Goal: Task Accomplishment & Management: Use online tool/utility

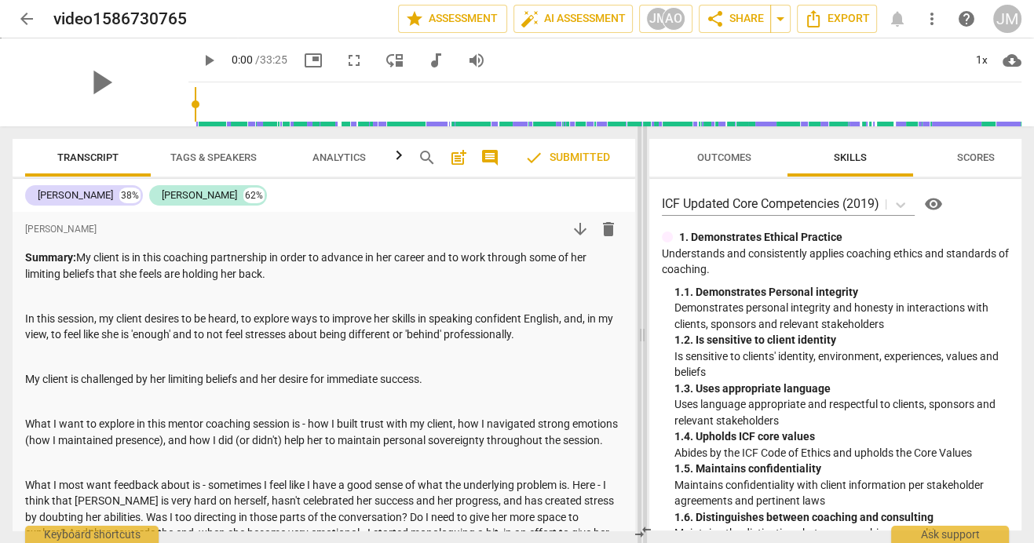
drag, startPoint x: 518, startPoint y: 338, endPoint x: 642, endPoint y: 333, distance: 124.1
click at [642, 333] on span at bounding box center [641, 334] width 9 height 417
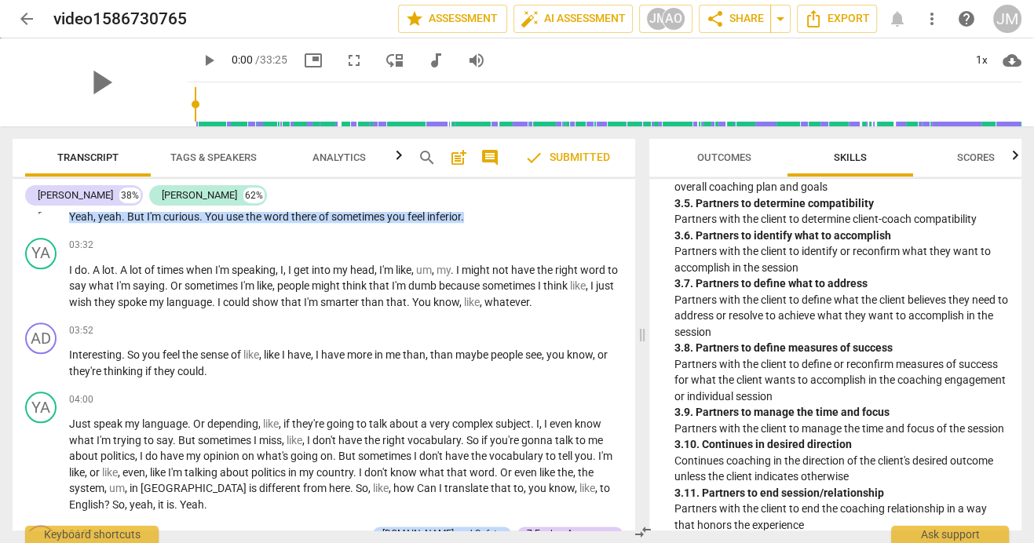
scroll to position [1690, 0]
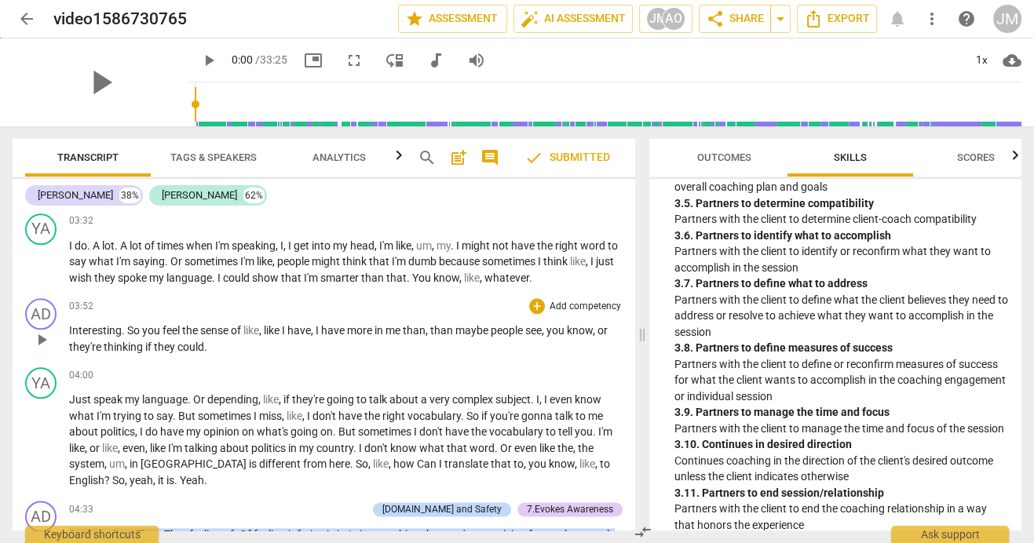
click at [579, 314] on p "Add competency" at bounding box center [585, 307] width 75 height 14
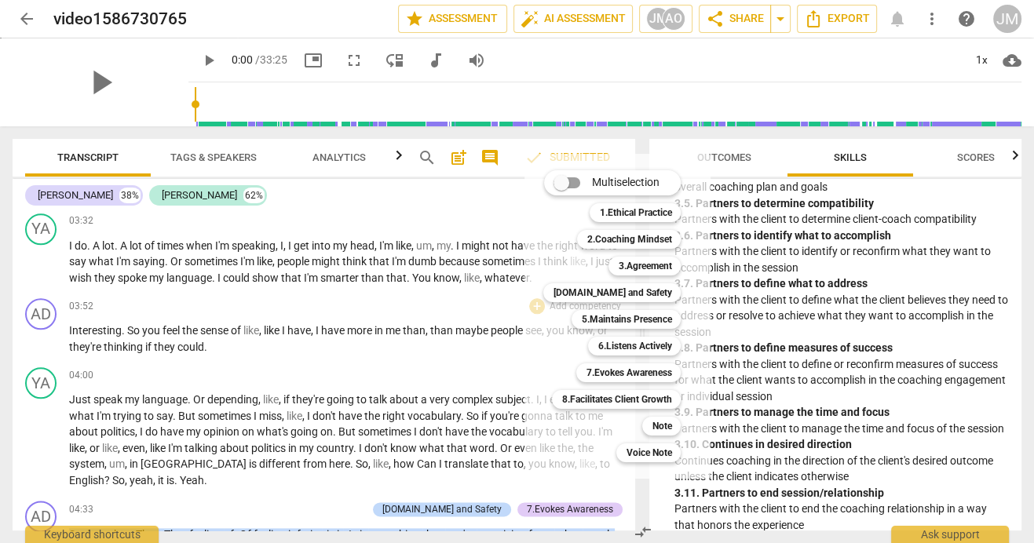
click at [501, 316] on div at bounding box center [517, 271] width 1034 height 543
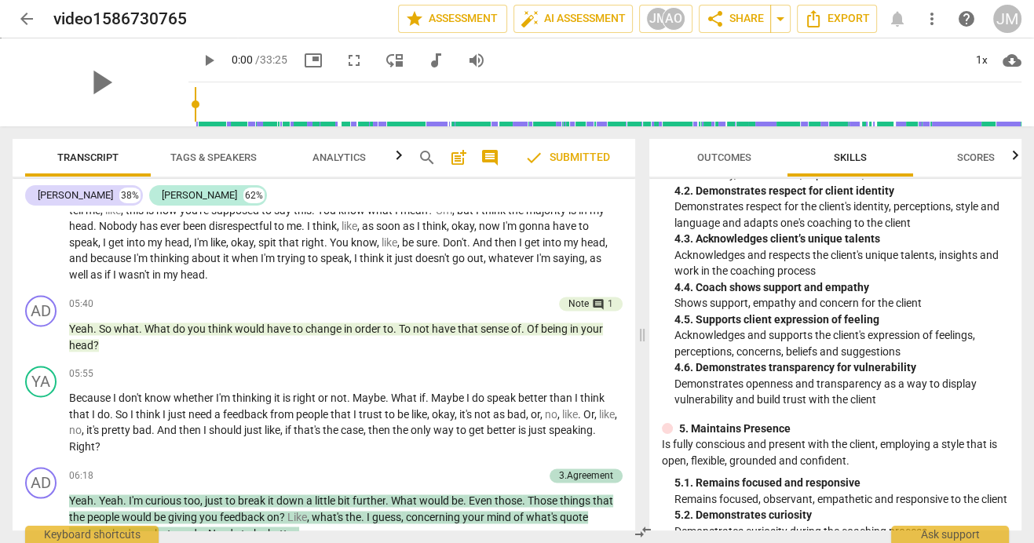
scroll to position [2272, 0]
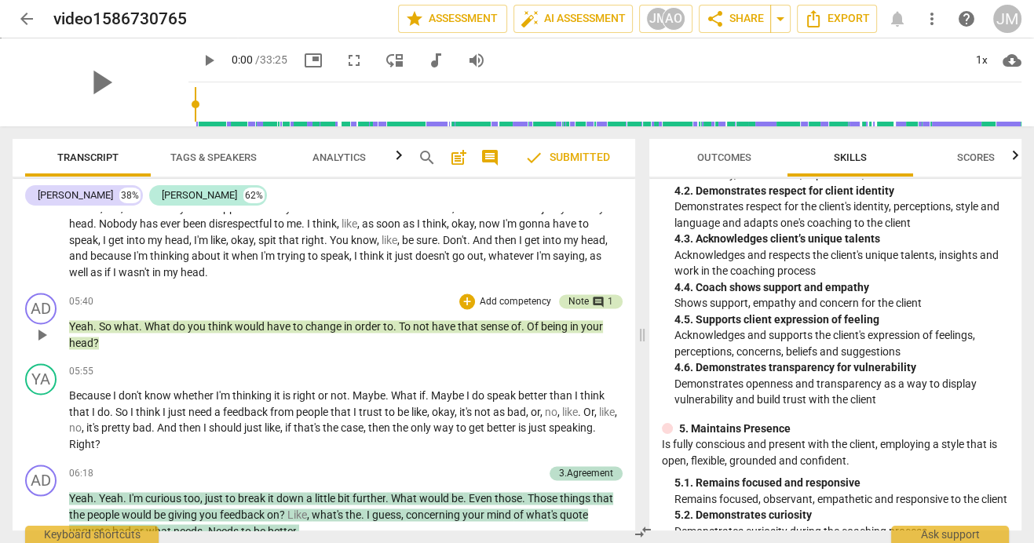
click at [592, 308] on span "comment" at bounding box center [598, 302] width 13 height 13
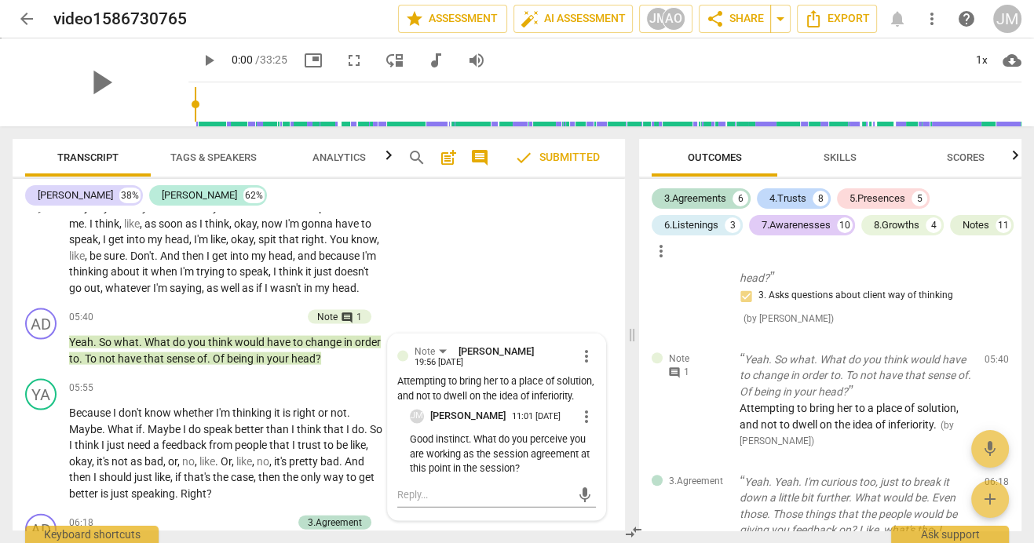
scroll to position [3004, 0]
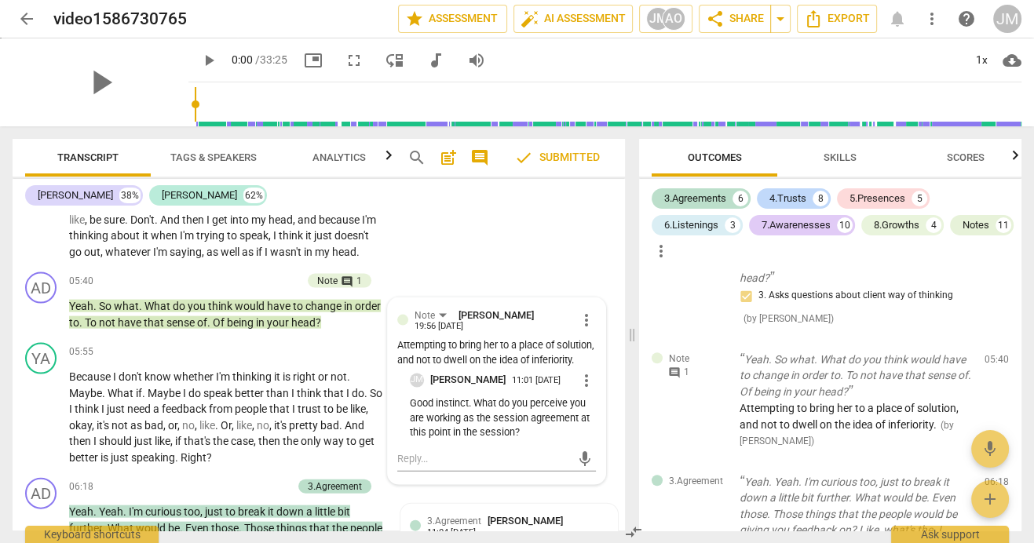
click at [856, 159] on span "Skills" at bounding box center [839, 158] width 71 height 21
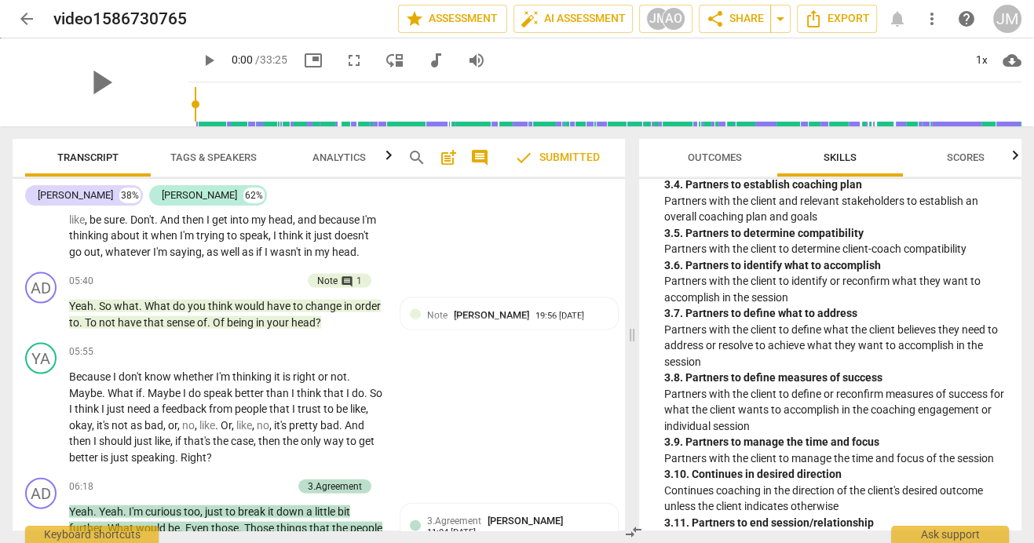
scroll to position [1027, 0]
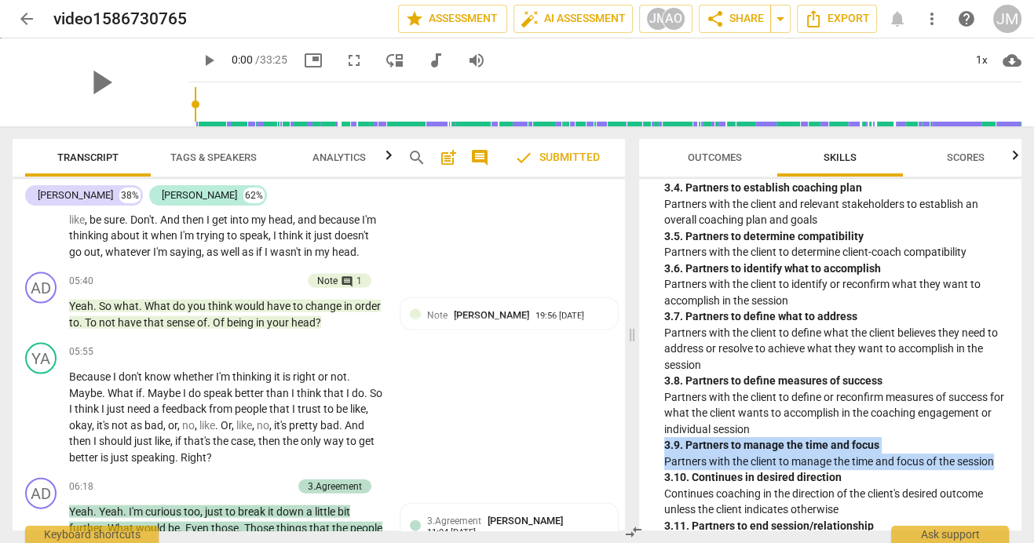
drag, startPoint x: 997, startPoint y: 464, endPoint x: 659, endPoint y: 447, distance: 338.7
click at [659, 447] on div "3. Establishes and Maintains Agreements Partners with the client and relevant s…" at bounding box center [829, 241] width 357 height 650
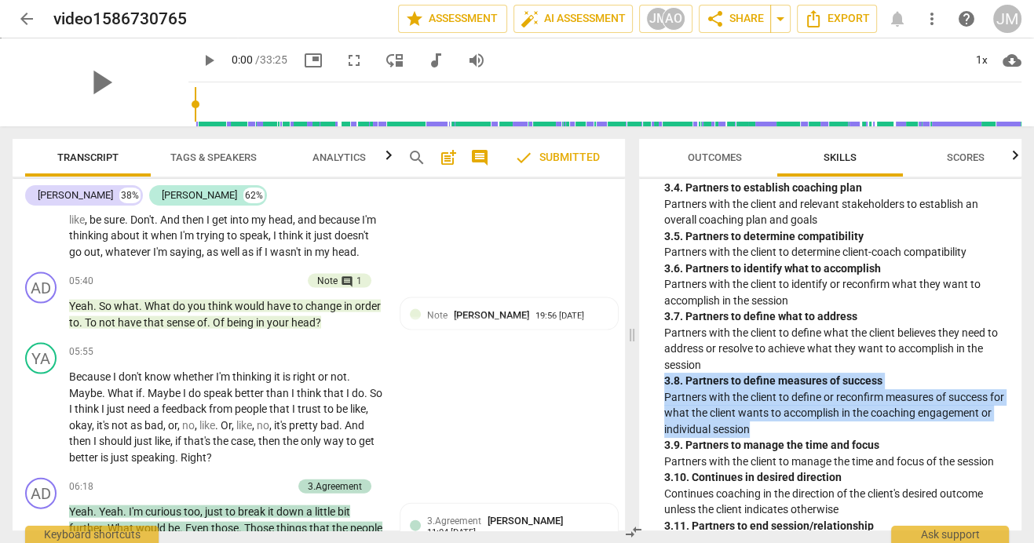
drag, startPoint x: 777, startPoint y: 431, endPoint x: 641, endPoint y: 387, distance: 142.7
click at [641, 387] on div "ICF Updated Core Competencies (2019) visibility 1. Demonstrates Ethical Practic…" at bounding box center [830, 355] width 382 height 352
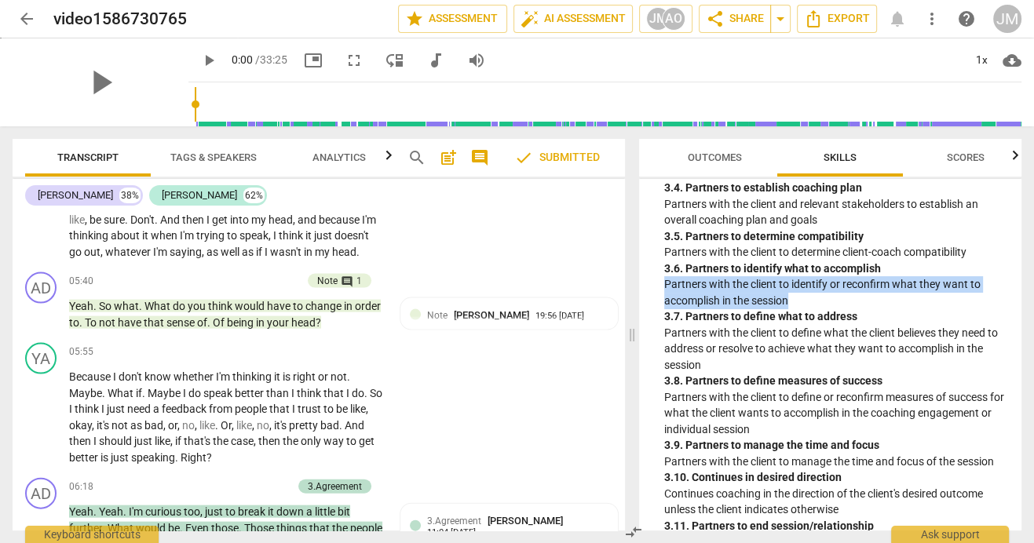
drag, startPoint x: 795, startPoint y: 303, endPoint x: 646, endPoint y: 283, distance: 150.4
click at [646, 283] on div "ICF Updated Core Competencies (2019) visibility 1. Demonstrates Ethical Practic…" at bounding box center [830, 355] width 382 height 352
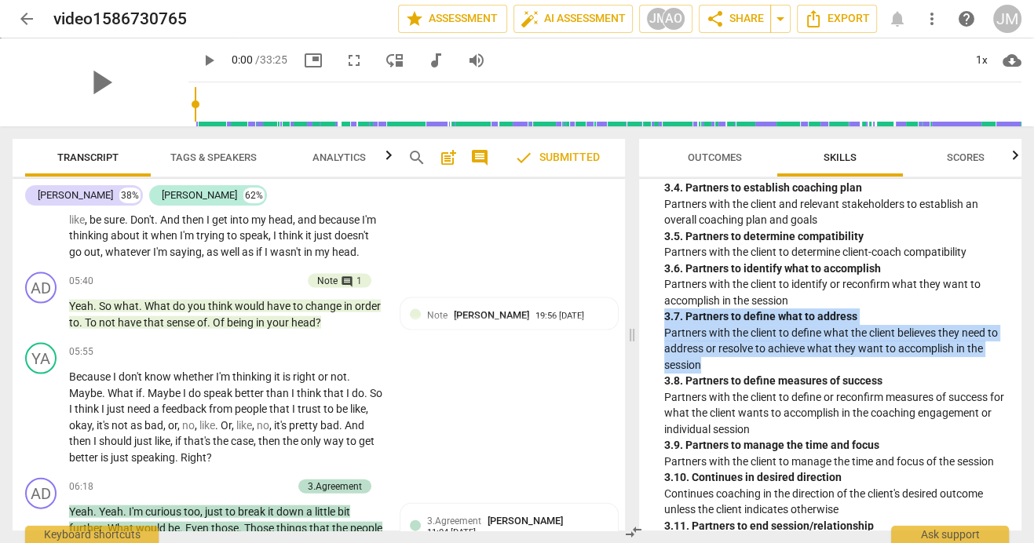
drag, startPoint x: 705, startPoint y: 367, endPoint x: 653, endPoint y: 314, distance: 73.8
click at [653, 314] on div "3. Establishes and Maintains Agreements Partners with the client and relevant s…" at bounding box center [829, 241] width 357 height 650
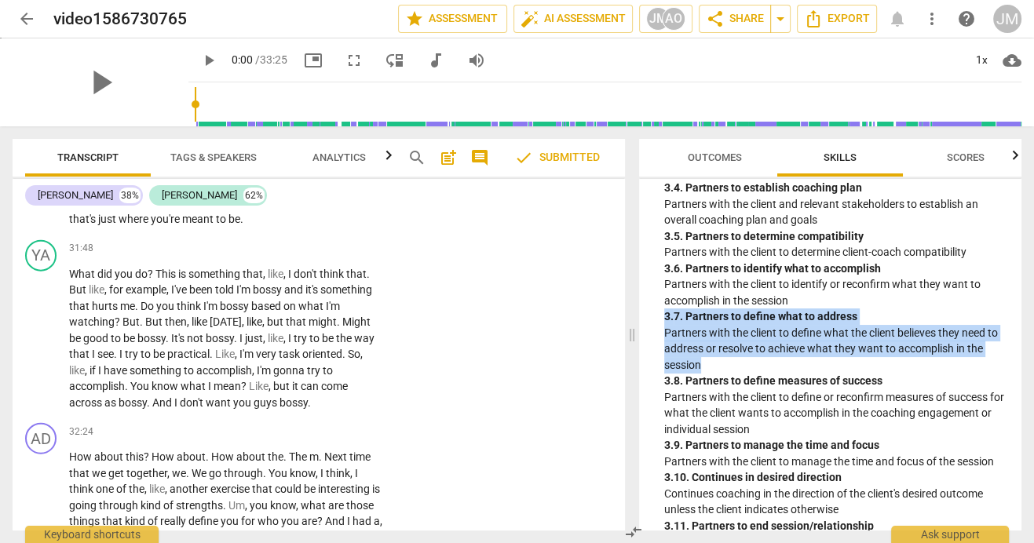
scroll to position [13585, 0]
